Goal: Navigation & Orientation: Go to known website

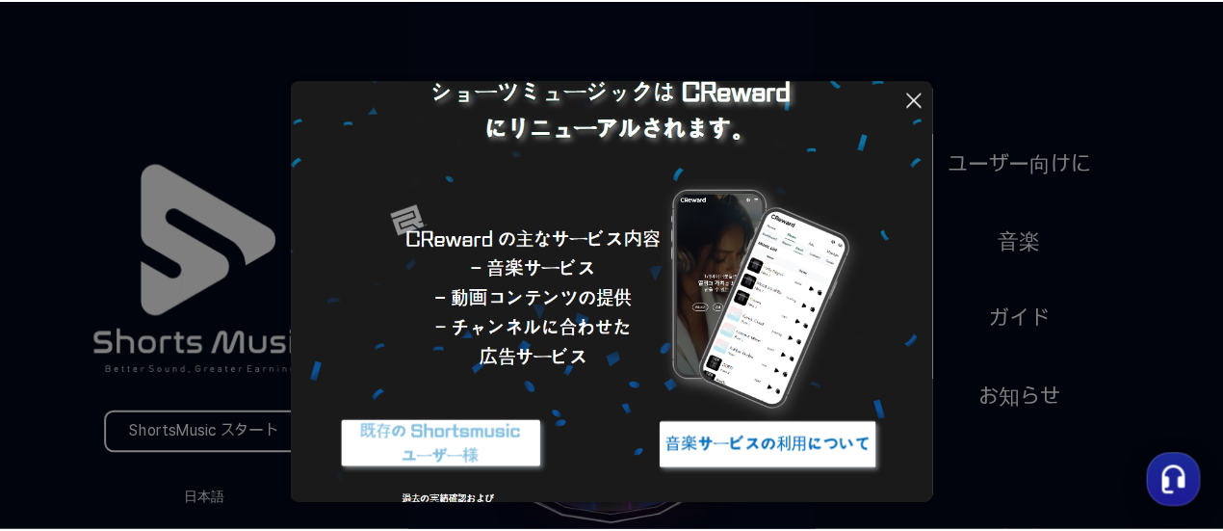
scroll to position [222, 0]
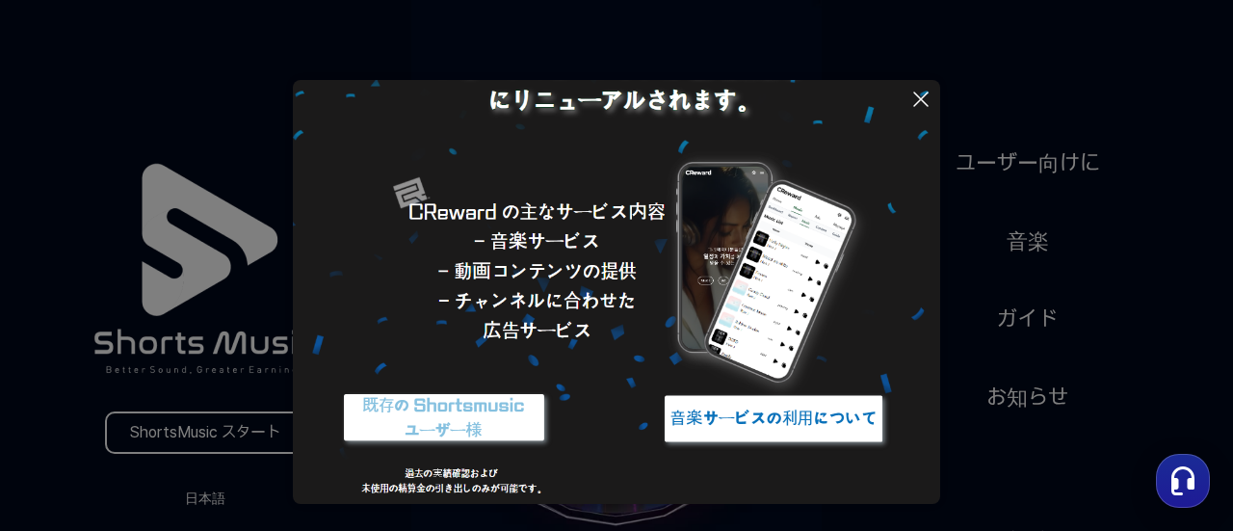
click at [930, 98] on icon at bounding box center [920, 99] width 23 height 23
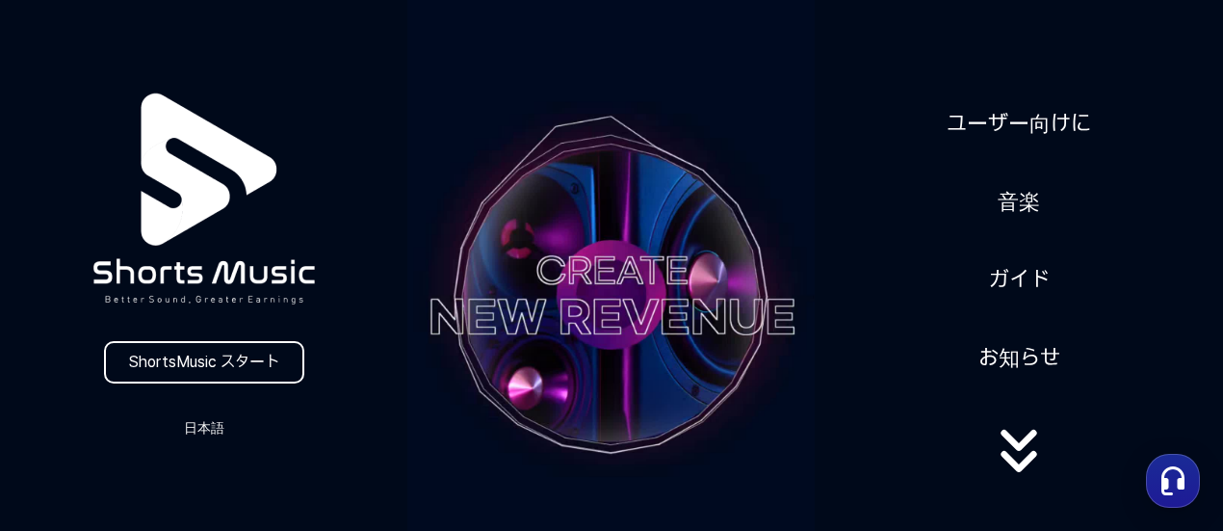
scroll to position [96, 0]
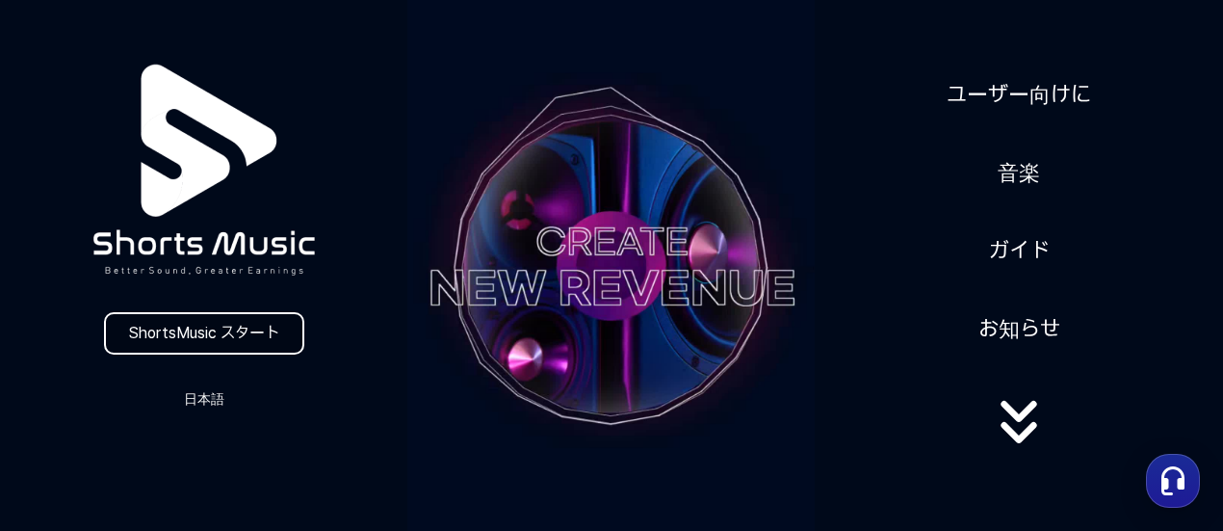
click at [227, 350] on link "ShortsMusic スタート" at bounding box center [204, 333] width 200 height 42
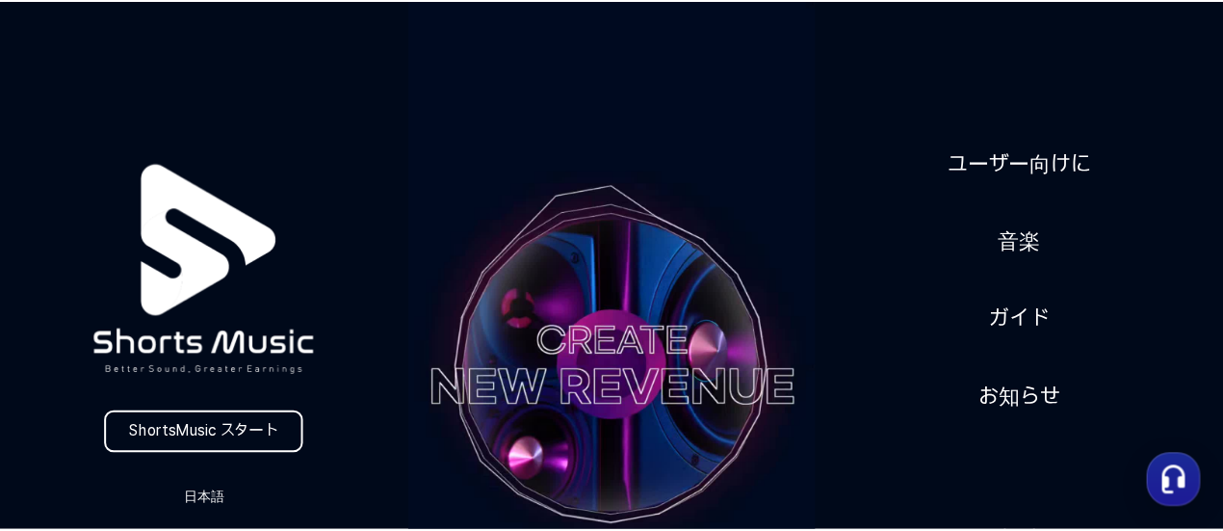
scroll to position [96, 0]
